Goal: Transaction & Acquisition: Purchase product/service

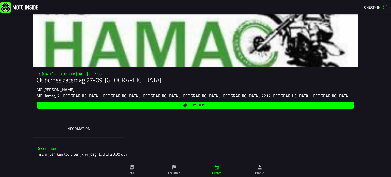
click at [388, 7] on button "Check-in" at bounding box center [376, 7] width 28 height 8
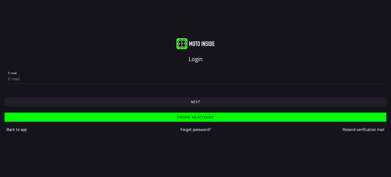
click at [178, 81] on input "email" at bounding box center [195, 79] width 375 height 10
type input "[EMAIL_ADDRESS][DOMAIN_NAME]"
click at [0, 0] on slot "Next" at bounding box center [0, 0] width 0 height 0
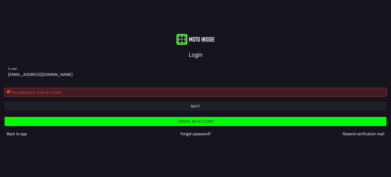
click at [0, 0] on slot "Back to app" at bounding box center [0, 0] width 0 height 0
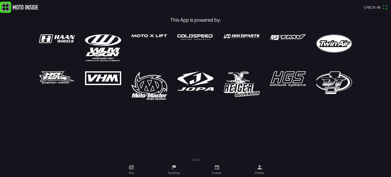
click at [261, 171] on ion-label "Profile" at bounding box center [259, 173] width 9 height 5
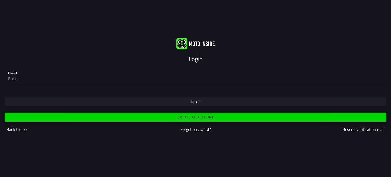
click at [0, 0] on slot "Create an account" at bounding box center [0, 0] width 0 height 0
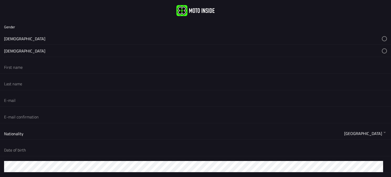
click at [59, 36] on button "button" at bounding box center [197, 39] width 387 height 12
click at [42, 69] on input "text" at bounding box center [195, 67] width 383 height 11
type input "[PERSON_NAME]"
click at [29, 84] on input "text" at bounding box center [195, 83] width 383 height 11
type input "[PERSON_NAME]"
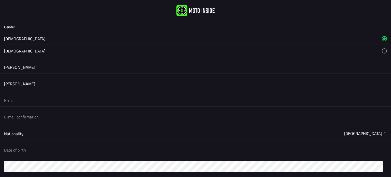
click at [13, 99] on input "email" at bounding box center [195, 100] width 383 height 11
drag, startPoint x: 28, startPoint y: 100, endPoint x: 0, endPoint y: 99, distance: 28.3
click at [0, 99] on div "ekzinn@" at bounding box center [195, 100] width 391 height 12
type input "[EMAIL_ADDRESS][DOMAIN_NAME]"
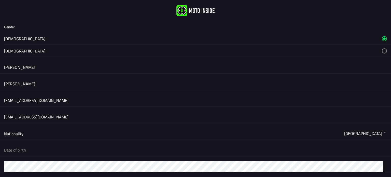
click at [381, 132] on button "button" at bounding box center [197, 133] width 387 height 12
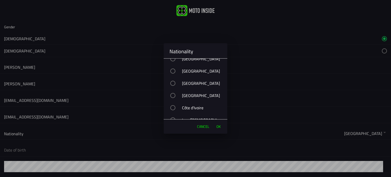
scroll to position [1253, 0]
click at [173, 69] on div "button" at bounding box center [172, 70] width 5 height 5
click at [219, 127] on span "OK" at bounding box center [218, 126] width 4 height 5
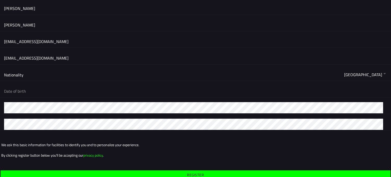
scroll to position [59, 0]
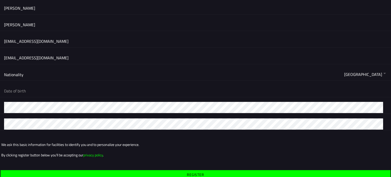
click at [119, 91] on button "button" at bounding box center [197, 91] width 387 height 12
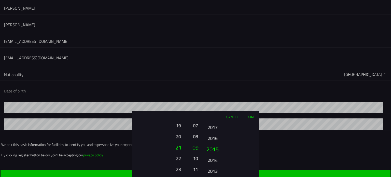
drag, startPoint x: 213, startPoint y: 162, endPoint x: 213, endPoint y: 54, distance: 108.5
click at [213, 54] on ion-picker "Cancel Done 01 02 03 04 05 06 07 08 09 10 11 12 13 14 15 16 17 18 19 20 21 22 2…" at bounding box center [195, 88] width 391 height 177
drag, startPoint x: 194, startPoint y: 153, endPoint x: 196, endPoint y: 181, distance: 28.6
click at [196, 177] on html "Gender Male Female Viktor Eiríksson eaustmar@gmail.com eaustmar@gmail.com Natio…" at bounding box center [195, 88] width 391 height 177
drag, startPoint x: 196, startPoint y: 144, endPoint x: 196, endPoint y: 174, distance: 30.1
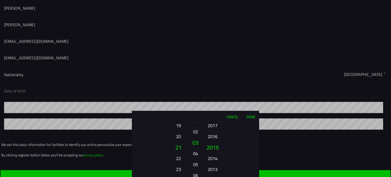
click at [196, 174] on button "06" at bounding box center [195, 175] width 7 height 9
drag, startPoint x: 174, startPoint y: 156, endPoint x: 176, endPoint y: 137, distance: 19.2
click at [176, 137] on button "22" at bounding box center [178, 139] width 14 height 9
drag, startPoint x: 180, startPoint y: 137, endPoint x: 181, endPoint y: 148, distance: 11.0
click at [181, 148] on button "23" at bounding box center [178, 147] width 17 height 11
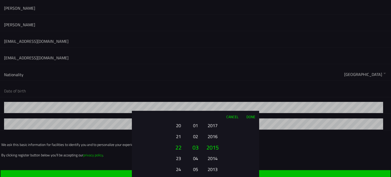
click at [177, 158] on button "23" at bounding box center [178, 158] width 14 height 9
click at [250, 116] on button "Done" at bounding box center [250, 116] width 17 height 11
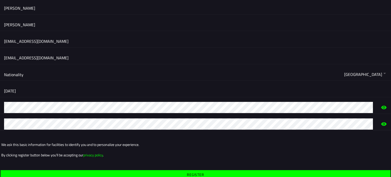
scroll to position [77, 0]
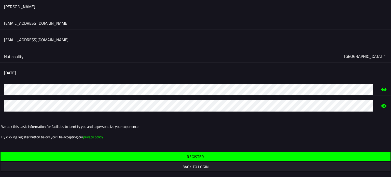
click at [0, 0] on slot "Register" at bounding box center [0, 0] width 0 height 0
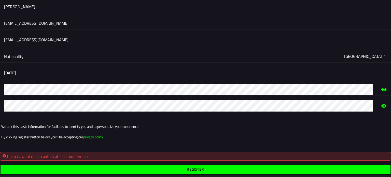
click at [0, 0] on slot "Register" at bounding box center [0, 0] width 0 height 0
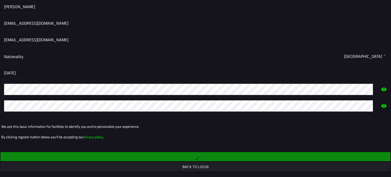
scroll to position [0, 0]
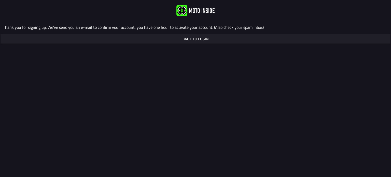
click at [0, 0] on slot "Back to login" at bounding box center [0, 0] width 0 height 0
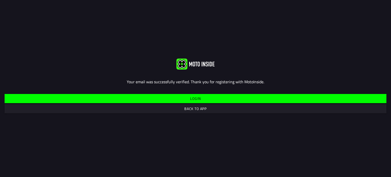
click at [190, 99] on span "Login" at bounding box center [195, 98] width 374 height 9
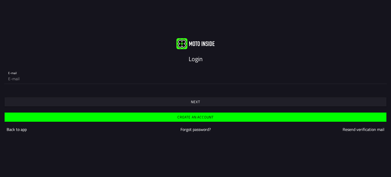
click at [146, 80] on input "email" at bounding box center [195, 79] width 375 height 10
type input "[EMAIL_ADDRESS][DOMAIN_NAME]"
click at [0, 0] on slot "Next" at bounding box center [0, 0] width 0 height 0
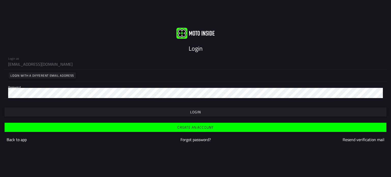
click at [0, 0] on slot "Login" at bounding box center [0, 0] width 0 height 0
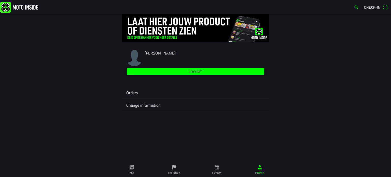
click at [135, 172] on link "Info" at bounding box center [131, 170] width 43 height 14
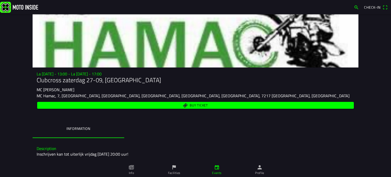
click at [219, 172] on ion-label "Events" at bounding box center [216, 173] width 9 height 5
click at [197, 104] on span "Buy ticket" at bounding box center [199, 105] width 18 height 3
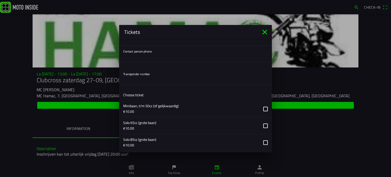
scroll to position [154, 0]
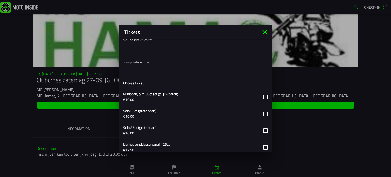
click at [134, 69] on input "text" at bounding box center [195, 68] width 145 height 10
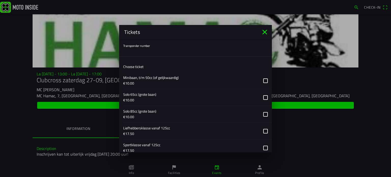
scroll to position [171, 0]
click at [149, 99] on button "button" at bounding box center [197, 96] width 149 height 17
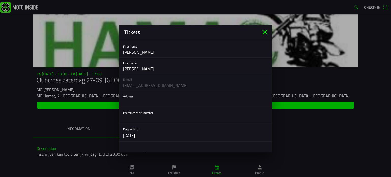
scroll to position [0, 0]
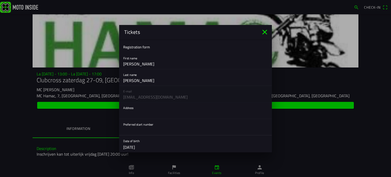
click at [135, 132] on input "text" at bounding box center [195, 130] width 145 height 10
type input "454"
click at [129, 115] on input "text" at bounding box center [195, 113] width 145 height 10
type input "Fífurimi 10"
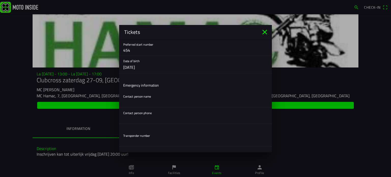
scroll to position [82, 0]
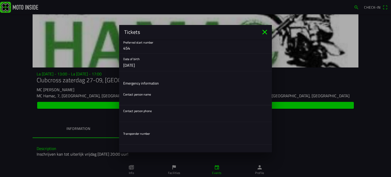
click at [136, 103] on input "text" at bounding box center [195, 100] width 145 height 10
type input "[PERSON_NAME]"
click at [146, 116] on input "8662425" at bounding box center [195, 117] width 145 height 10
click at [124, 116] on input "8662425" at bounding box center [195, 117] width 145 height 10
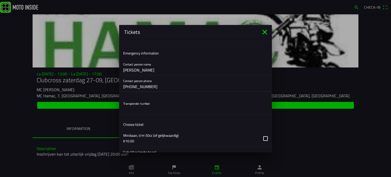
scroll to position [114, 0]
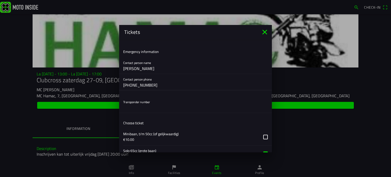
type input "[PHONE_NUMBER]"
click at [139, 107] on input "text" at bounding box center [195, 108] width 145 height 10
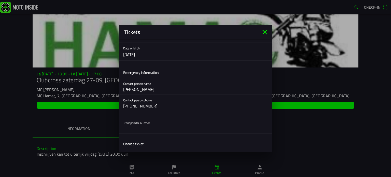
scroll to position [93, 0]
click at [206, 66] on ion-list "Emergency information Contact person name Eiríkur Magnússon Contact person phon…" at bounding box center [195, 89] width 153 height 49
click at [148, 106] on input "[PHONE_NUMBER]" at bounding box center [195, 106] width 145 height 10
click at [144, 88] on input "[PERSON_NAME]" at bounding box center [195, 89] width 145 height 10
type input "Eiríkur Austmar Magnússon"
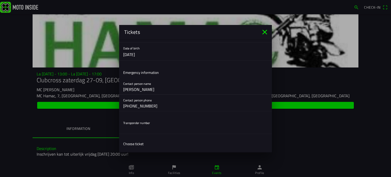
click at [154, 78] on div "Contact person name Eiríkur Austmar Magnússon" at bounding box center [195, 86] width 145 height 16
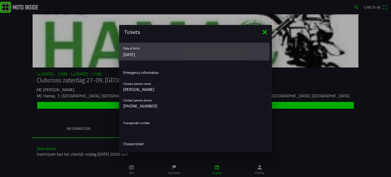
click at [131, 51] on button "button" at bounding box center [197, 52] width 149 height 18
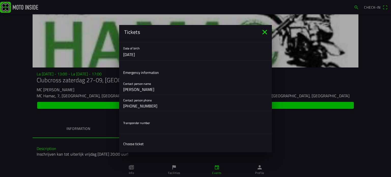
click at [131, 51] on ion-backdrop at bounding box center [195, 88] width 391 height 177
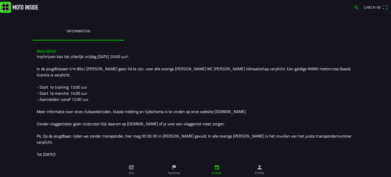
scroll to position [98, 0]
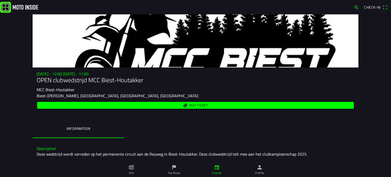
click at [193, 104] on span "Buy ticket" at bounding box center [199, 105] width 18 height 3
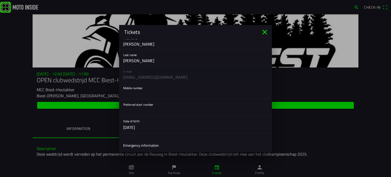
scroll to position [22, 0]
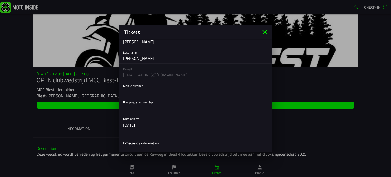
click at [146, 108] on input "text" at bounding box center [195, 108] width 145 height 10
type input "454"
click at [135, 91] on input "text" at bounding box center [195, 91] width 145 height 10
click at [124, 91] on input "8662425" at bounding box center [195, 91] width 145 height 10
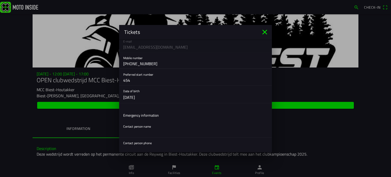
scroll to position [61, 0]
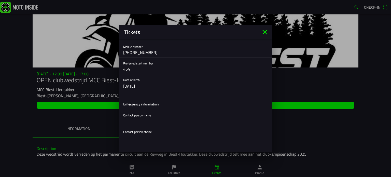
type input "+3548662425"
click at [136, 113] on div "Contact person name" at bounding box center [195, 118] width 145 height 16
click at [133, 119] on input "text" at bounding box center [195, 121] width 145 height 10
type input "Eiríkur Magnússon"
type input "8662425"
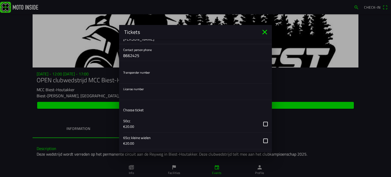
scroll to position [143, 0]
click at [132, 93] on input "text" at bounding box center [195, 94] width 145 height 10
click at [125, 93] on input "text" at bounding box center [195, 94] width 145 height 10
type input "942433"
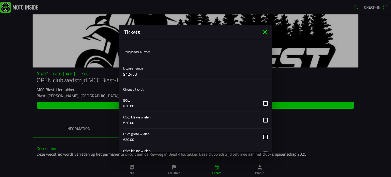
scroll to position [164, 0]
drag, startPoint x: 162, startPoint y: 75, endPoint x: 98, endPoint y: 74, distance: 64.2
click at [98, 74] on ion-modal "Tickets Registration form First name Viktor Last name Eiríksson E-mail eaustmar…" at bounding box center [195, 88] width 391 height 177
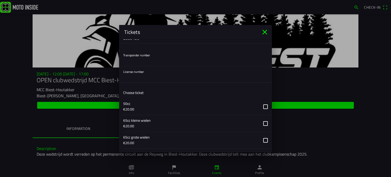
scroll to position [160, 0]
click at [144, 76] on input "text" at bounding box center [195, 78] width 145 height 10
type input "942433"
click at [264, 123] on button "button" at bounding box center [197, 124] width 149 height 17
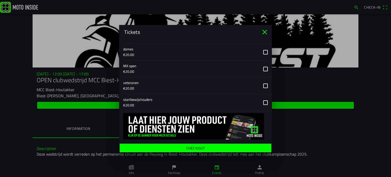
scroll to position [316, 0]
click at [197, 146] on ion-label "Checkout" at bounding box center [195, 148] width 19 height 4
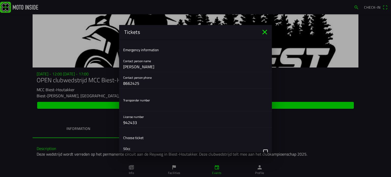
scroll to position [111, 0]
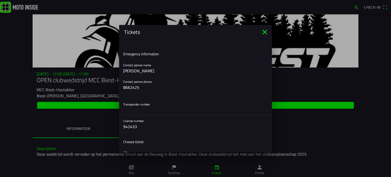
click at [145, 112] on input "text" at bounding box center [195, 110] width 145 height 10
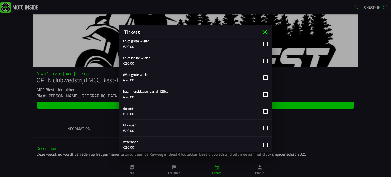
scroll to position [326, 0]
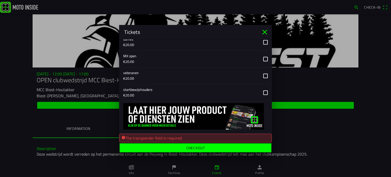
type input "0000"
